Goal: Navigation & Orientation: Find specific page/section

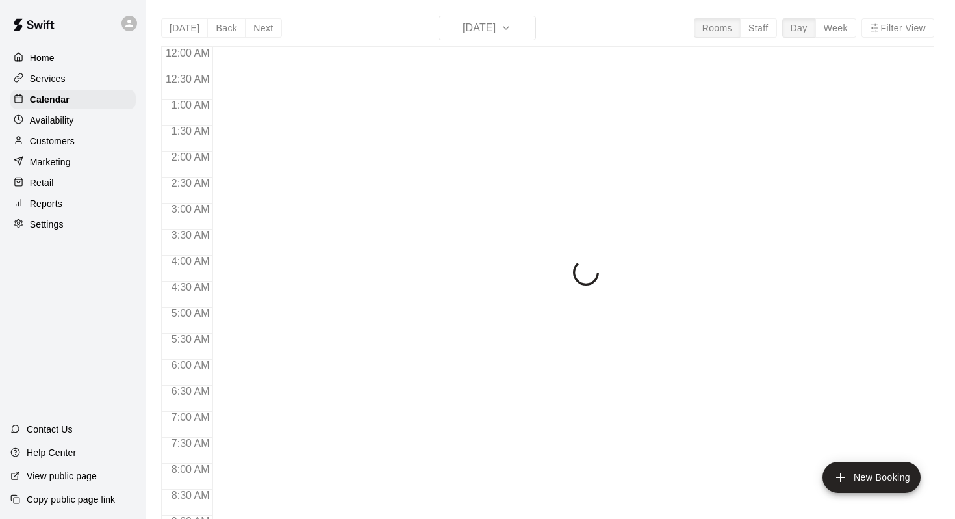
scroll to position [762, 0]
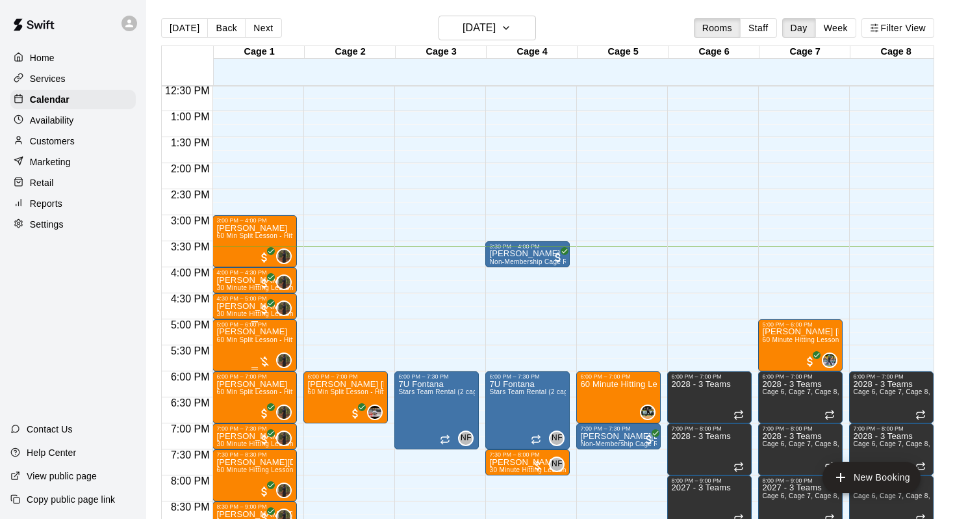
scroll to position [647, 0]
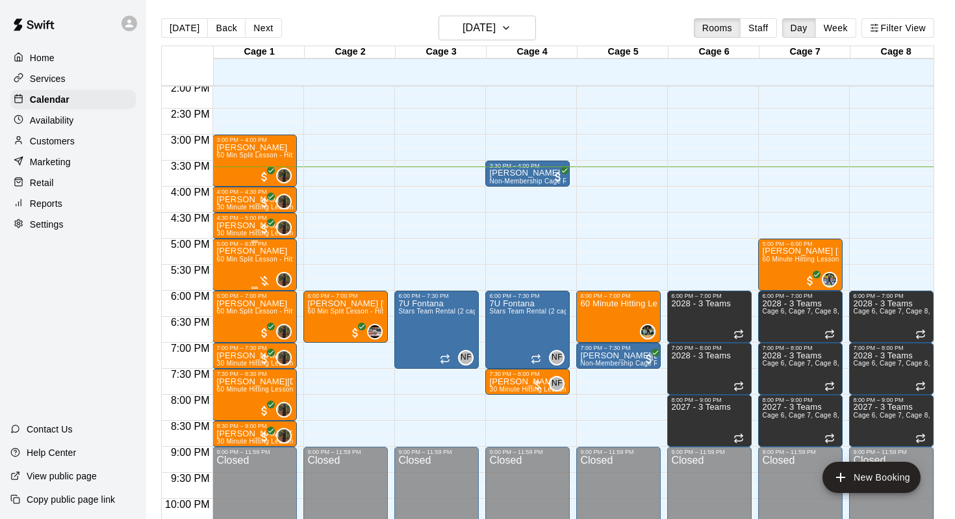
scroll to position [728, 0]
